Goal: Task Accomplishment & Management: Manage account settings

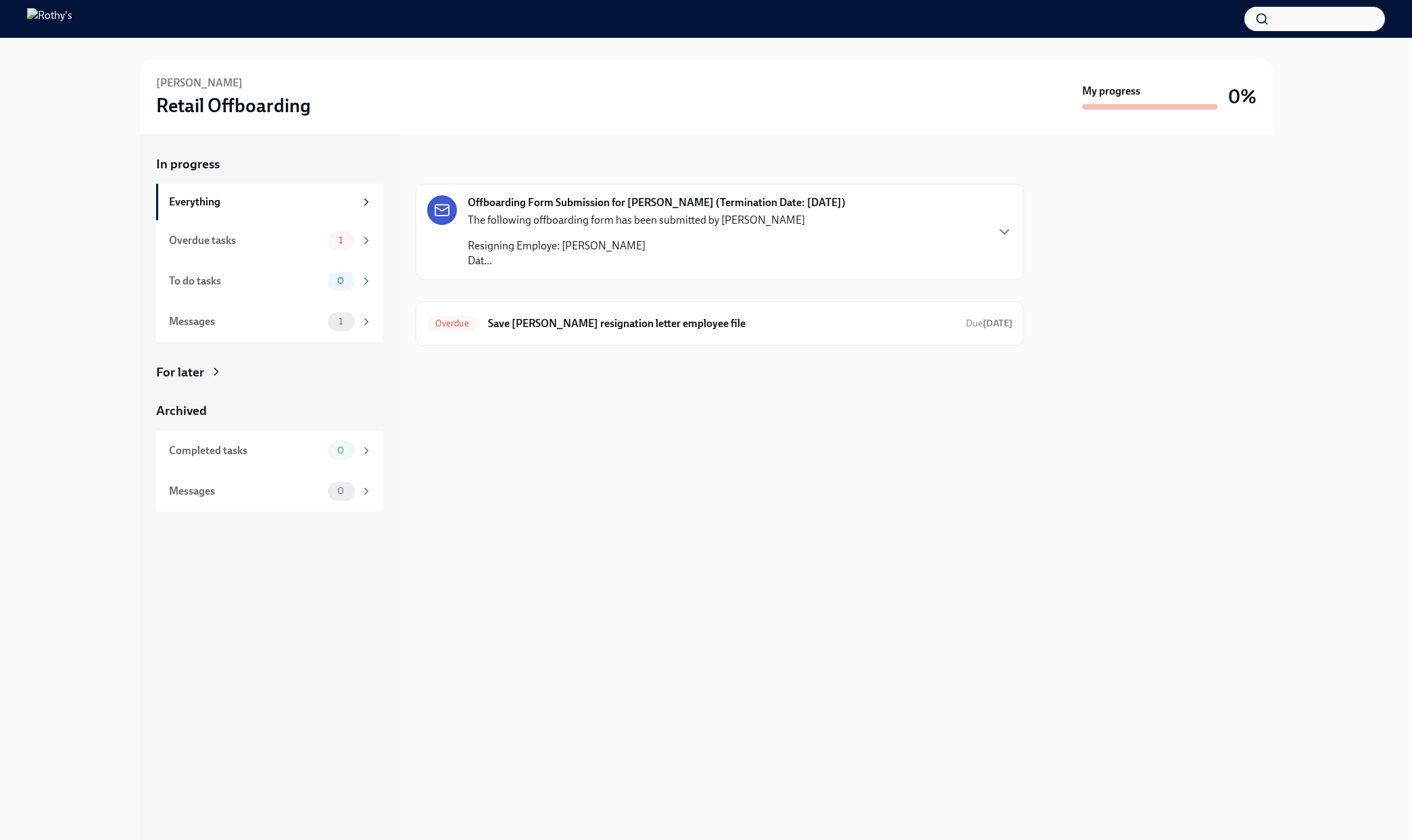
click at [615, 237] on div "The following offboarding form has been submitted by Ruth Ortega Resigning Empl…" at bounding box center [637, 240] width 338 height 55
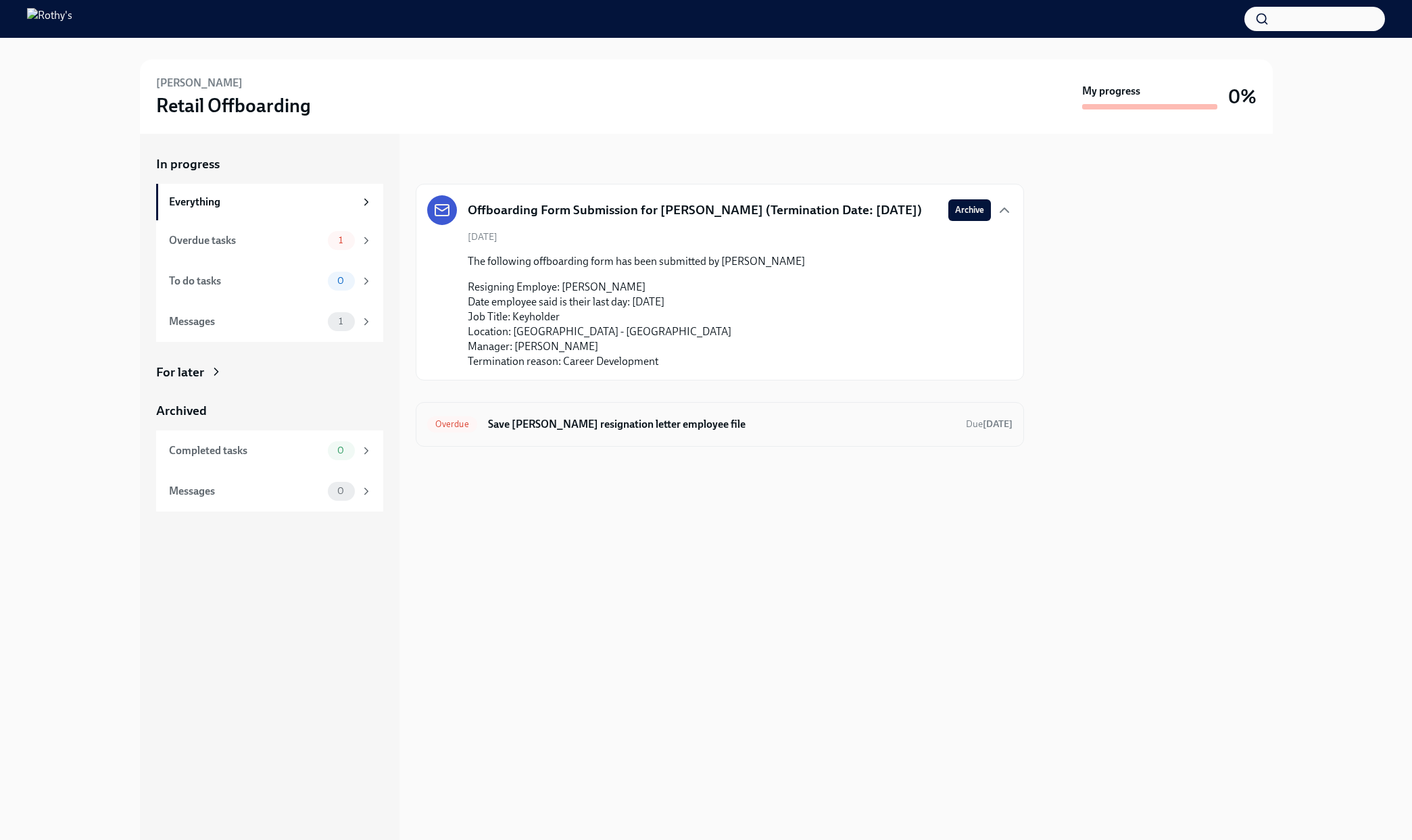
click at [582, 417] on h6 "Save Lux Herrera's resignation letter employee file" at bounding box center [721, 425] width 467 height 15
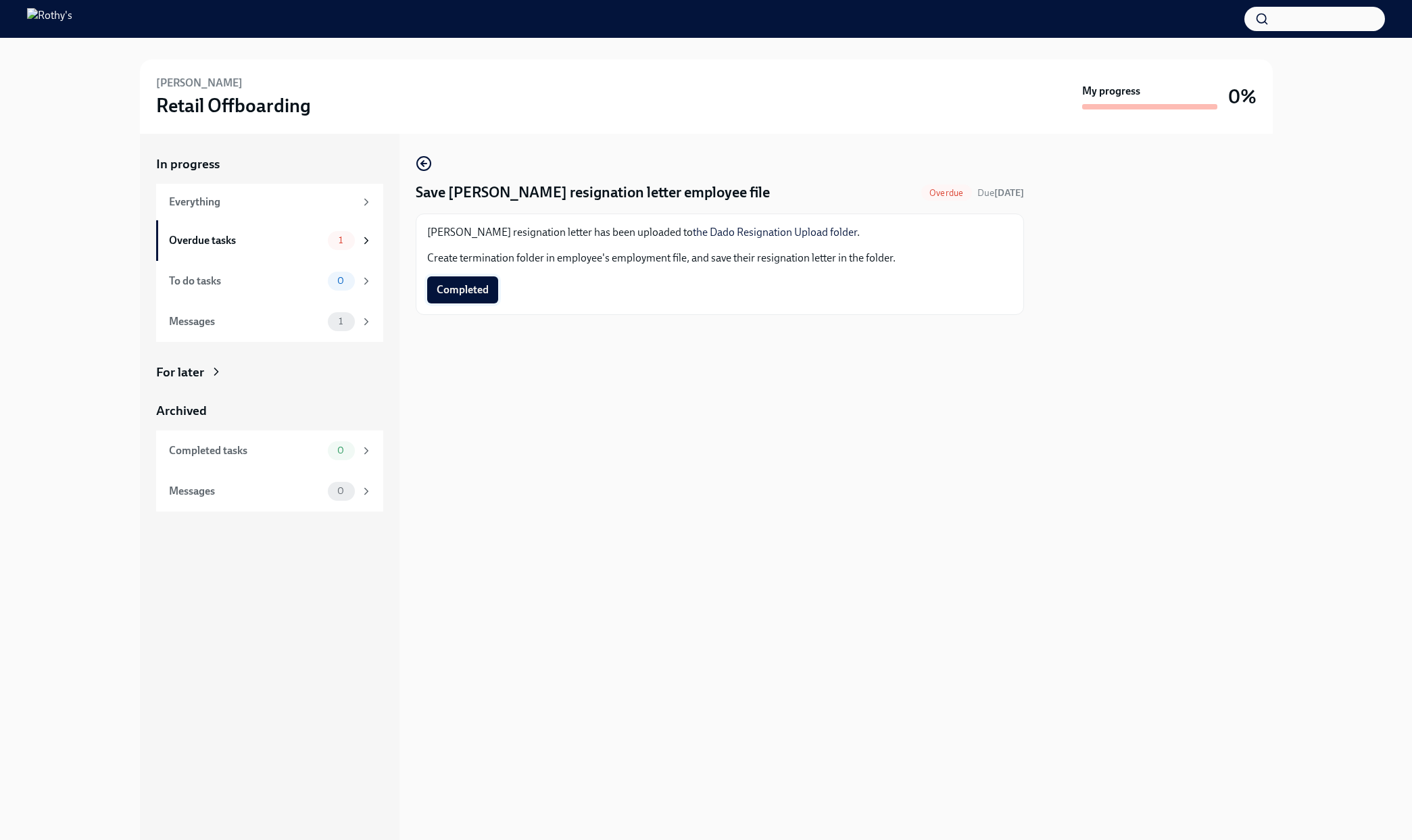
click at [450, 282] on button "Completed" at bounding box center [462, 289] width 71 height 27
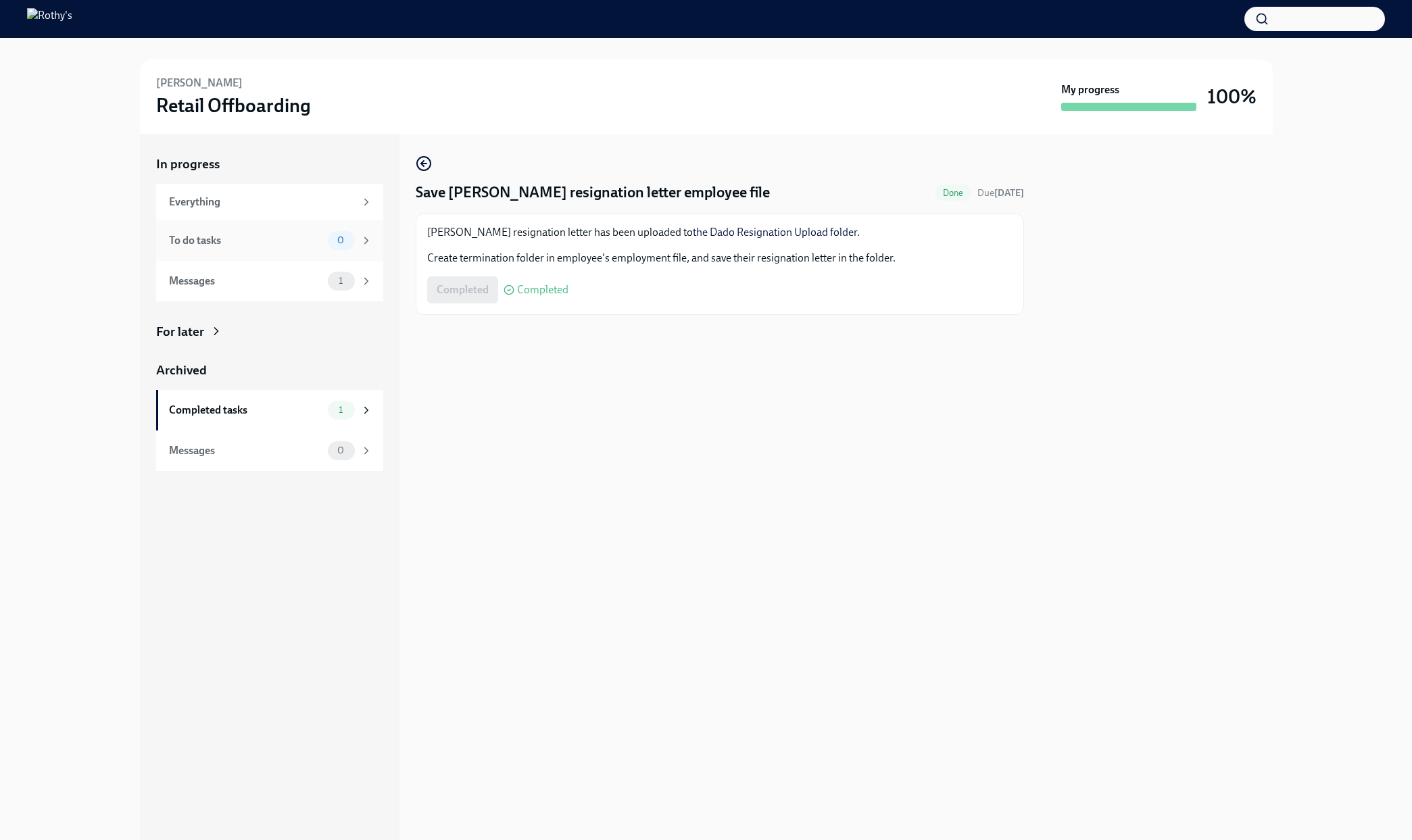
click at [236, 252] on div "To do tasks 0" at bounding box center [270, 240] width 228 height 40
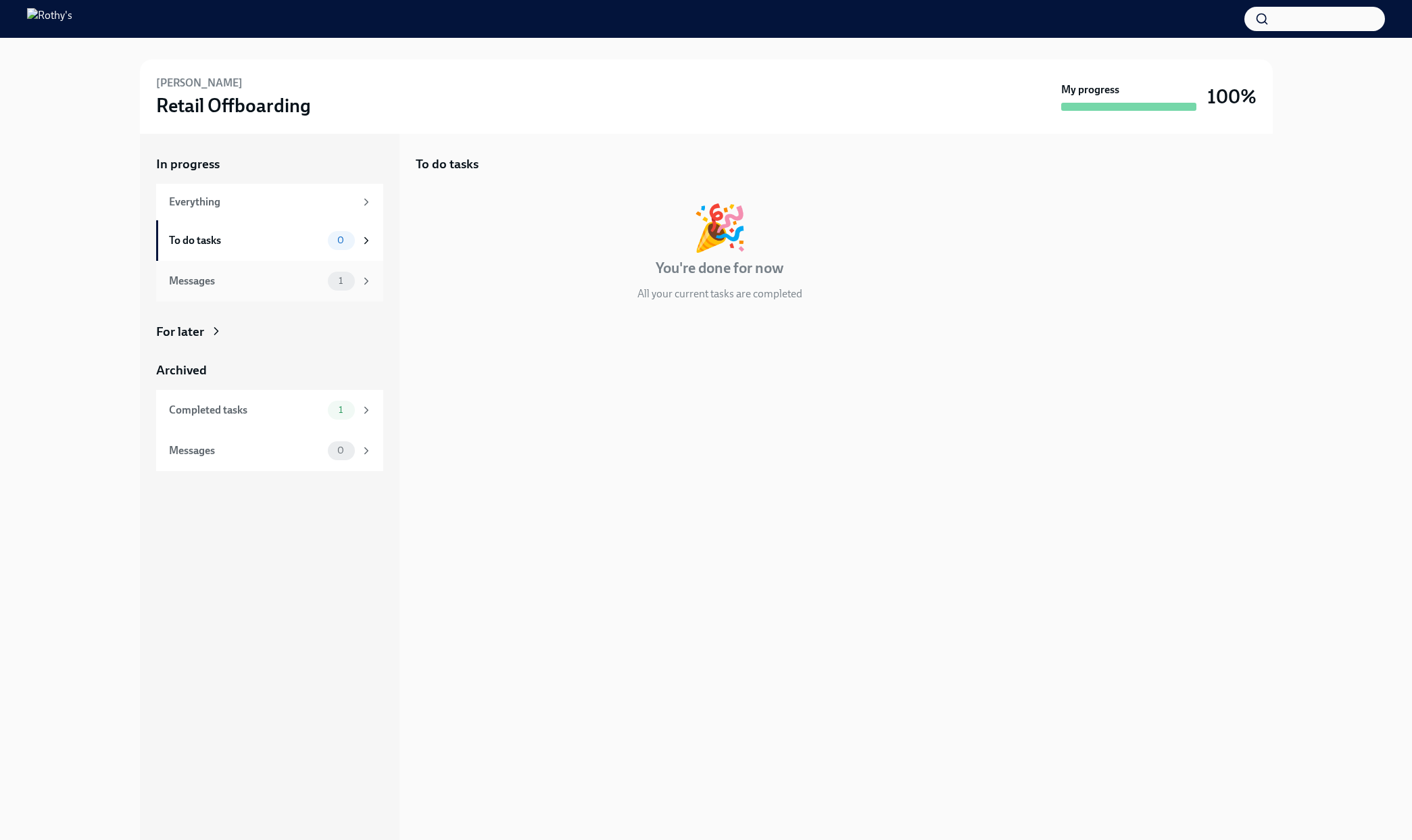
click at [245, 286] on div "Messages" at bounding box center [245, 281] width 153 height 15
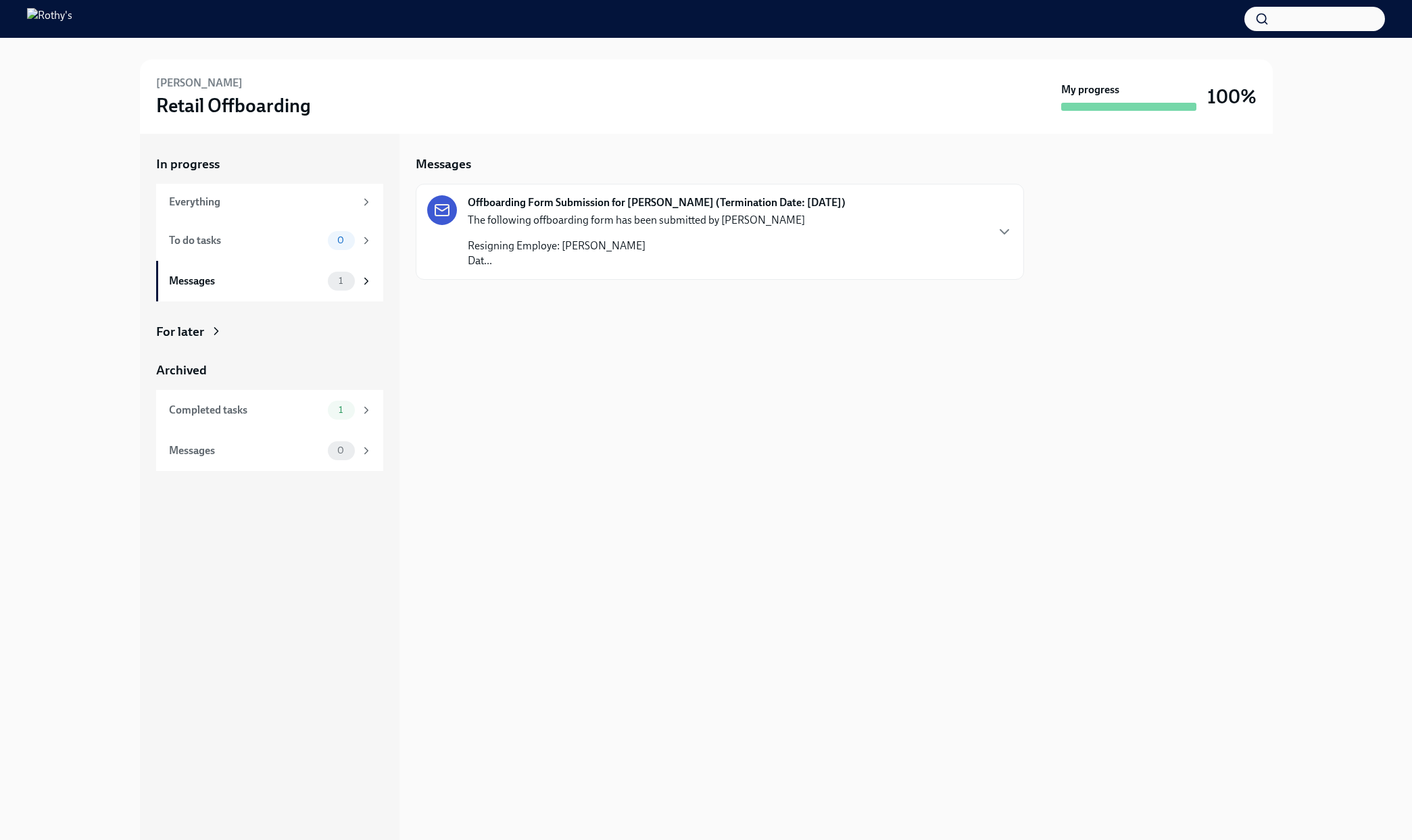
click at [603, 238] on p "Resigning Employe: Lux Herrera Dat..." at bounding box center [637, 253] width 338 height 29
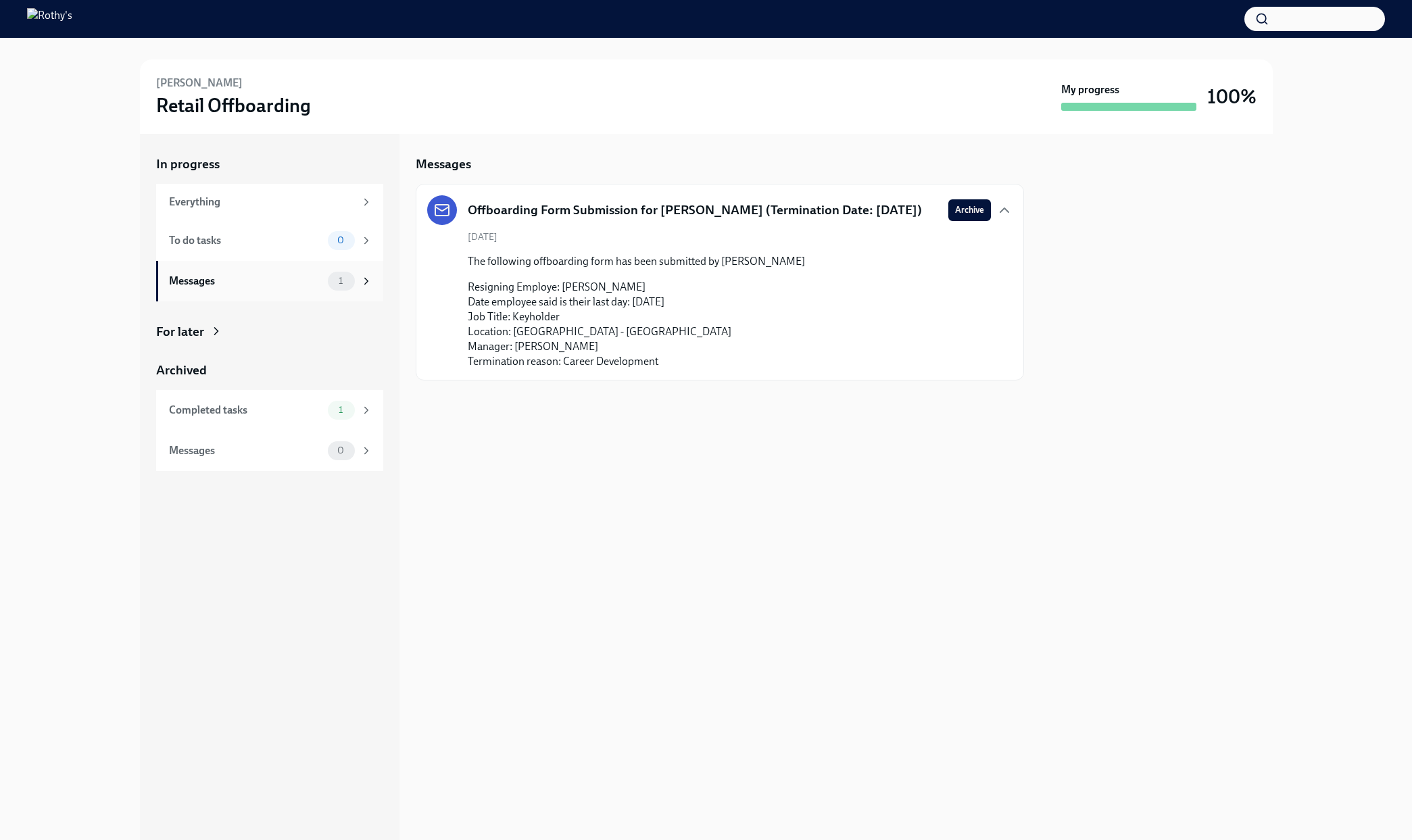
click at [296, 293] on div "Messages 1" at bounding box center [270, 281] width 228 height 40
click at [281, 272] on div "Messages 1" at bounding box center [271, 281] width 204 height 19
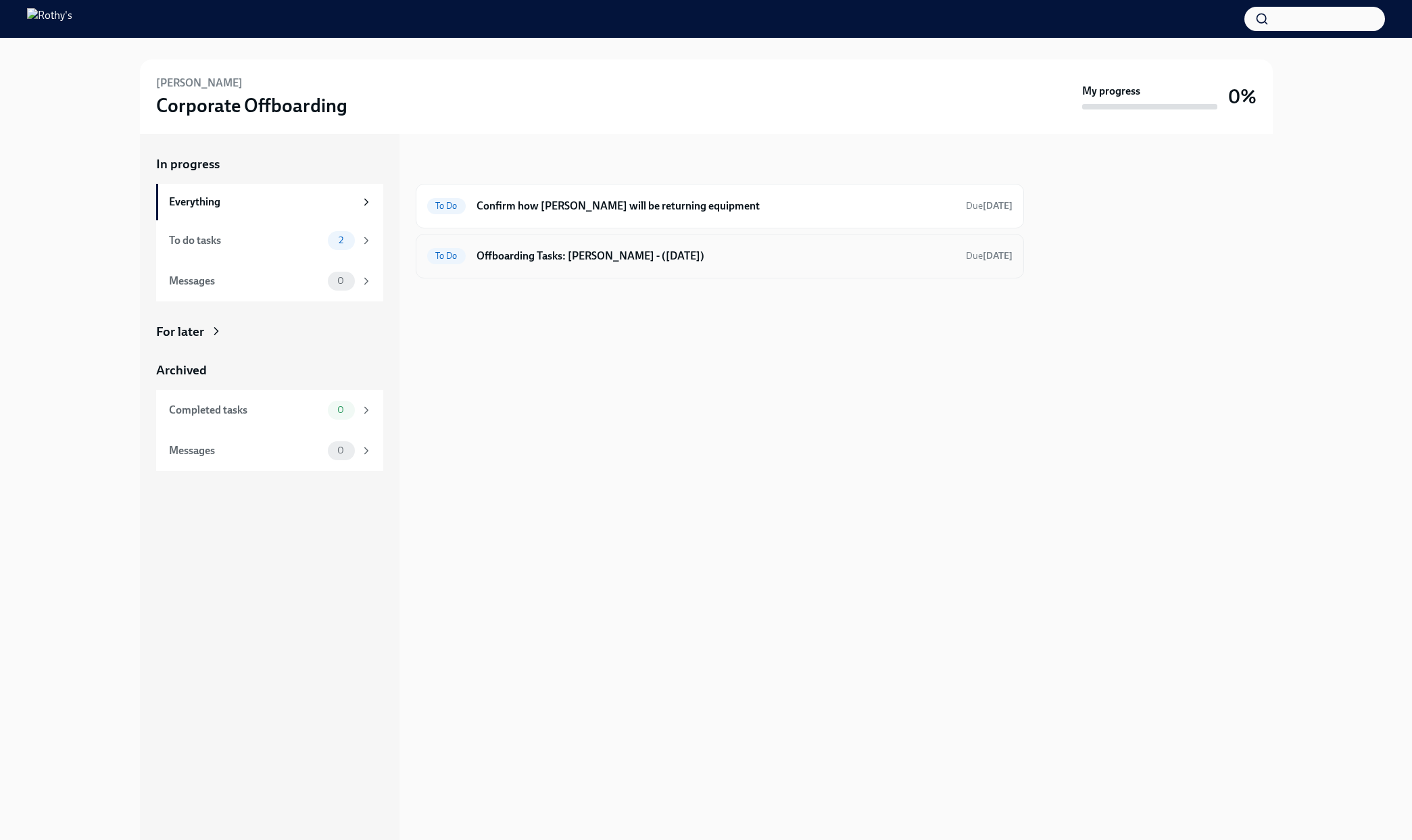
click at [695, 265] on div "To Do Offboarding Tasks: [PERSON_NAME] - ([DATE]) Due [DATE]" at bounding box center [720, 256] width 585 height 22
